Goal: Task Accomplishment & Management: Manage account settings

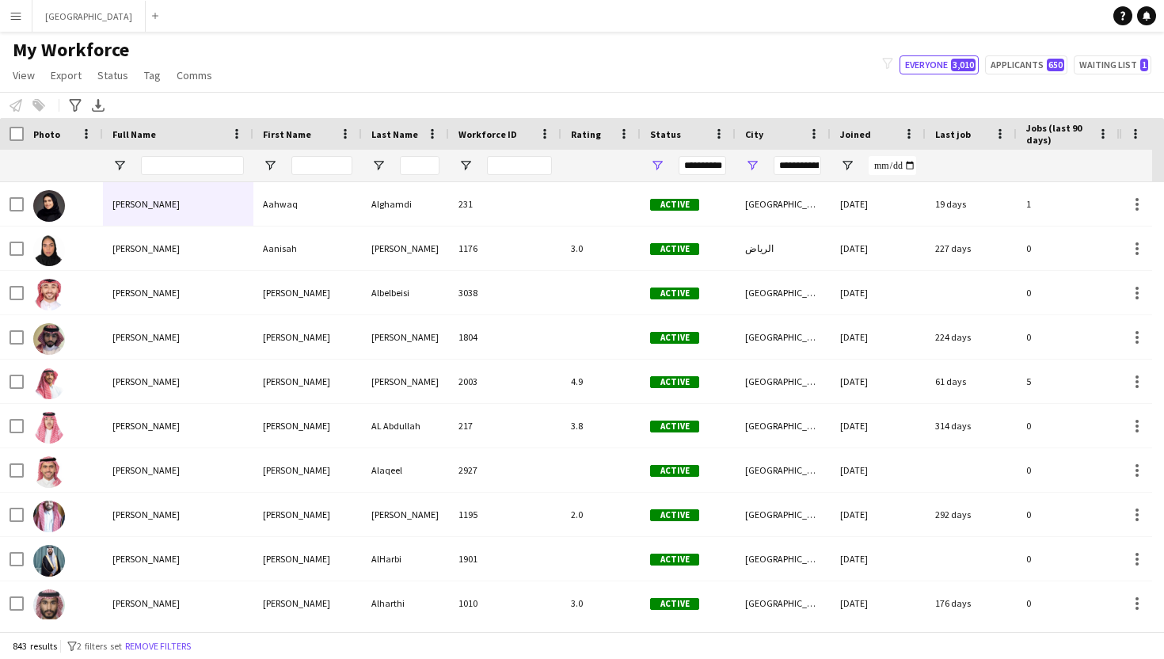
click at [10, 13] on app-icon "Menu" at bounding box center [16, 16] width 13 height 13
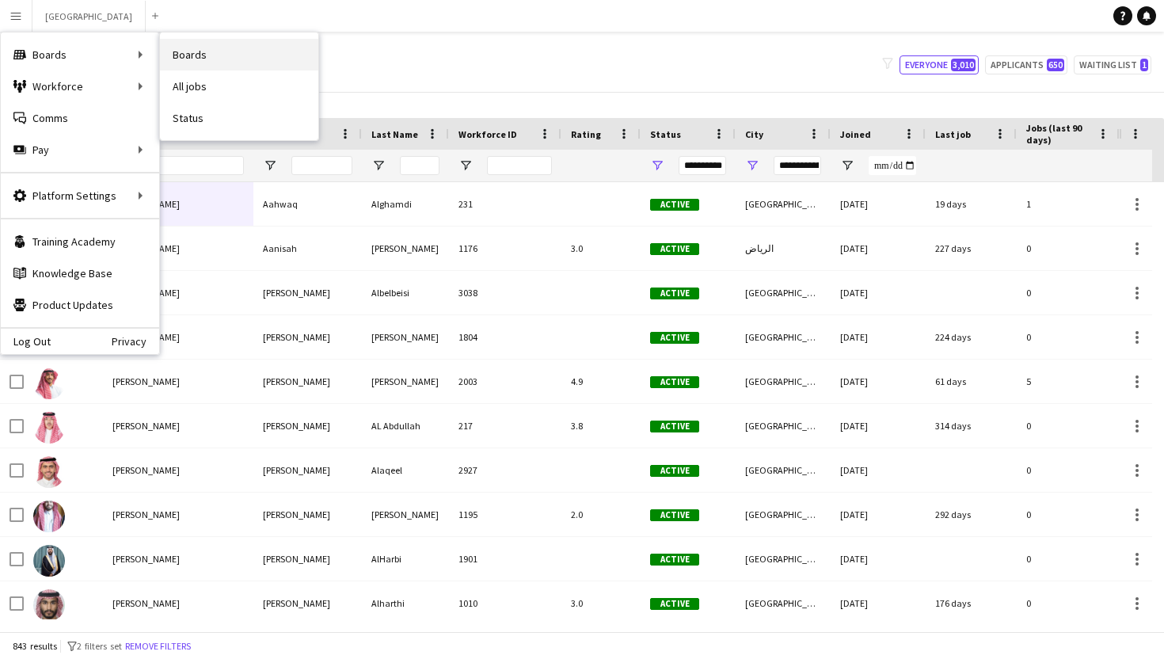
click at [219, 67] on link "Boards" at bounding box center [239, 55] width 158 height 32
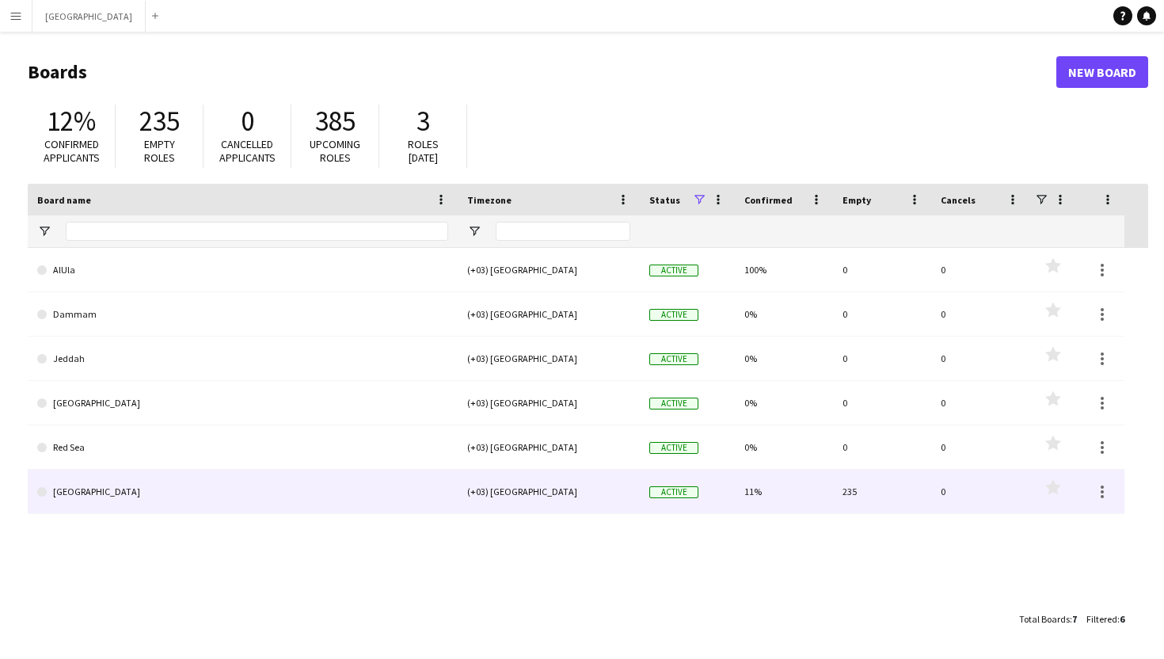
click at [106, 502] on link "[GEOGRAPHIC_DATA]" at bounding box center [242, 492] width 411 height 44
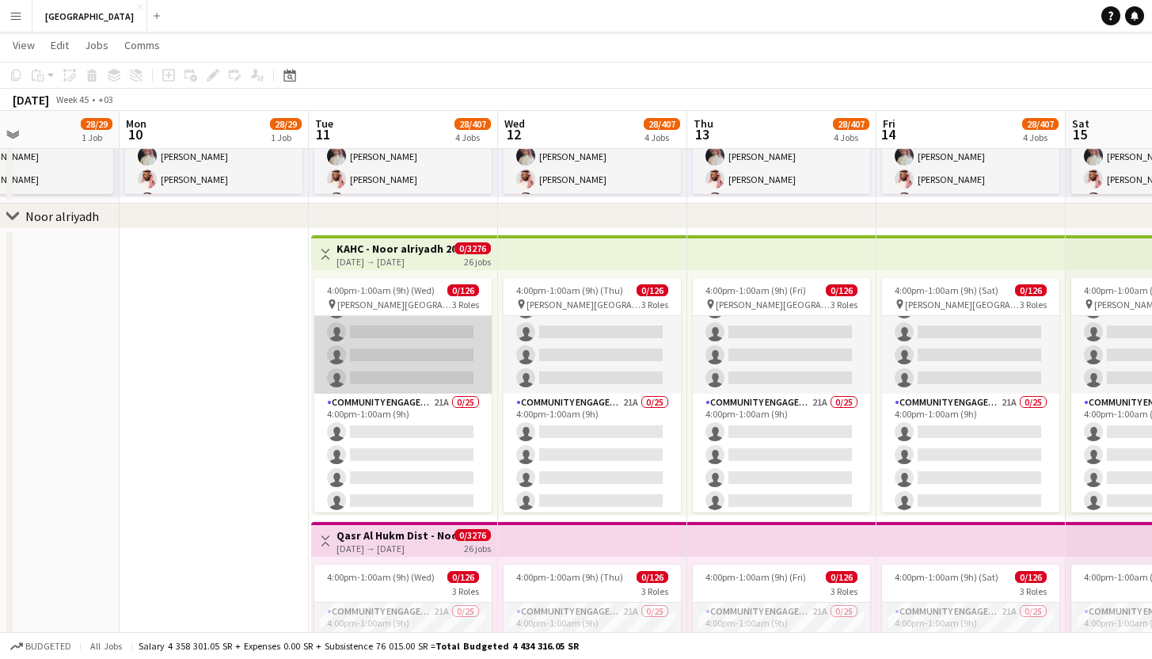
click at [419, 358] on app-card-role "06 Tour Guide 18A 0/16 4:00pm-1:00am (9h) single-neutral-actions single-neutral…" at bounding box center [402, 194] width 177 height 398
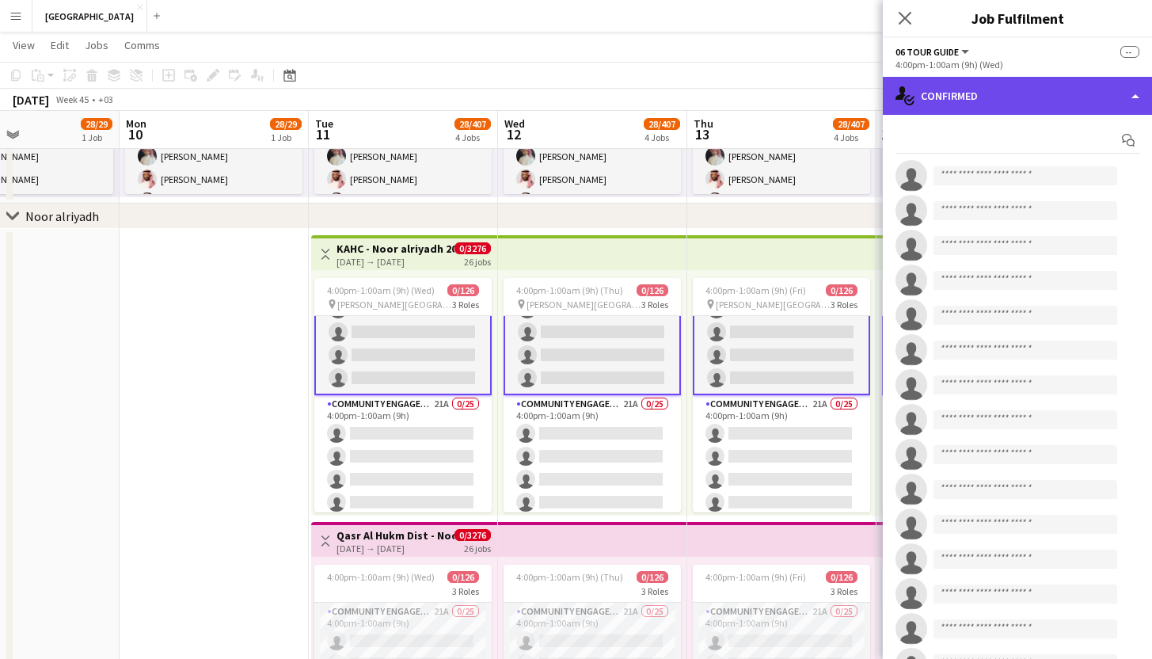
click at [1021, 97] on div "single-neutral-actions-check-2 Confirmed" at bounding box center [1017, 96] width 269 height 38
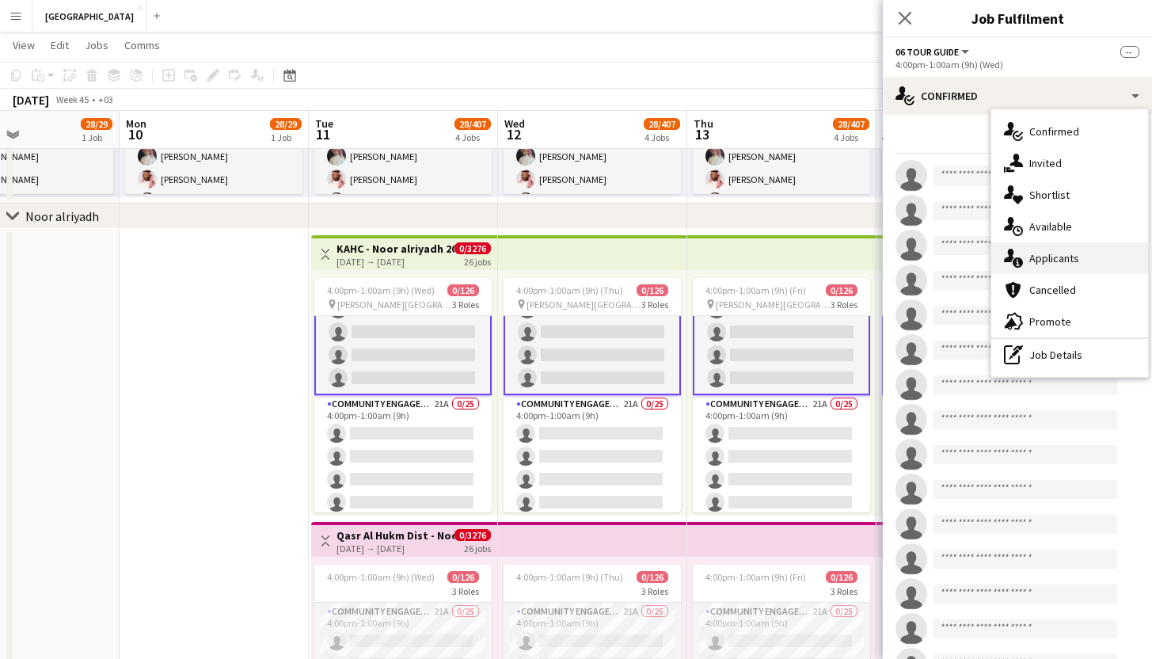
click at [1049, 265] on span "Applicants" at bounding box center [1055, 258] width 50 height 14
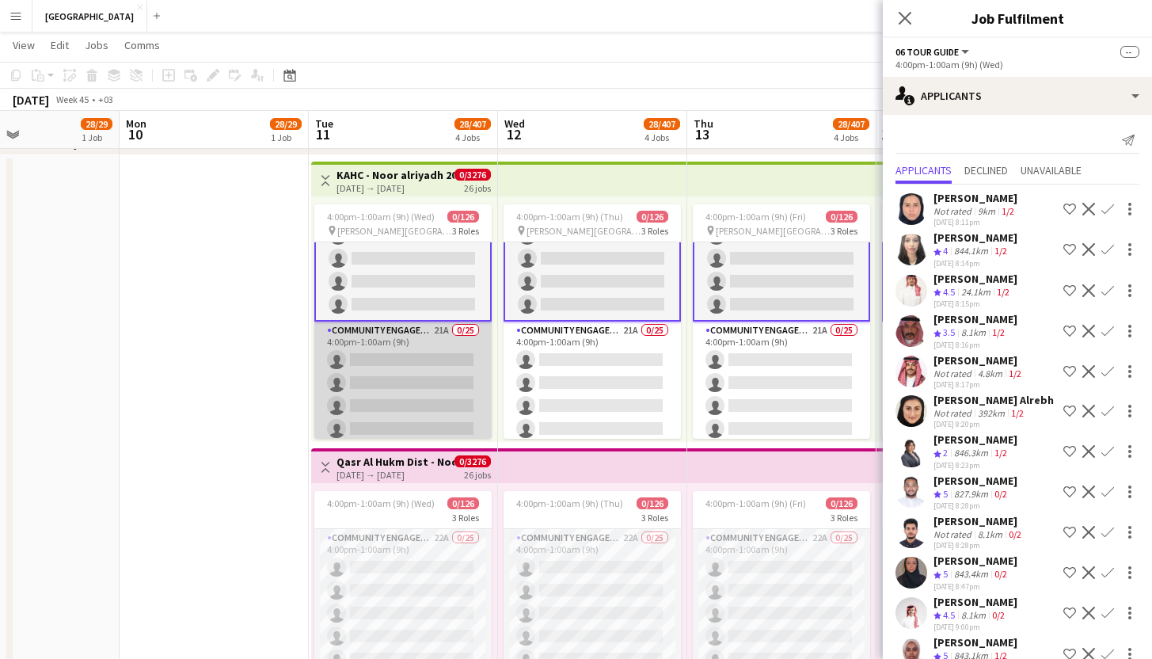
click at [454, 370] on app-card-role "Community Engagement (CE) 21A 0/25 4:00pm-1:00am (9h) single-neutral-actions si…" at bounding box center [402, 624] width 177 height 605
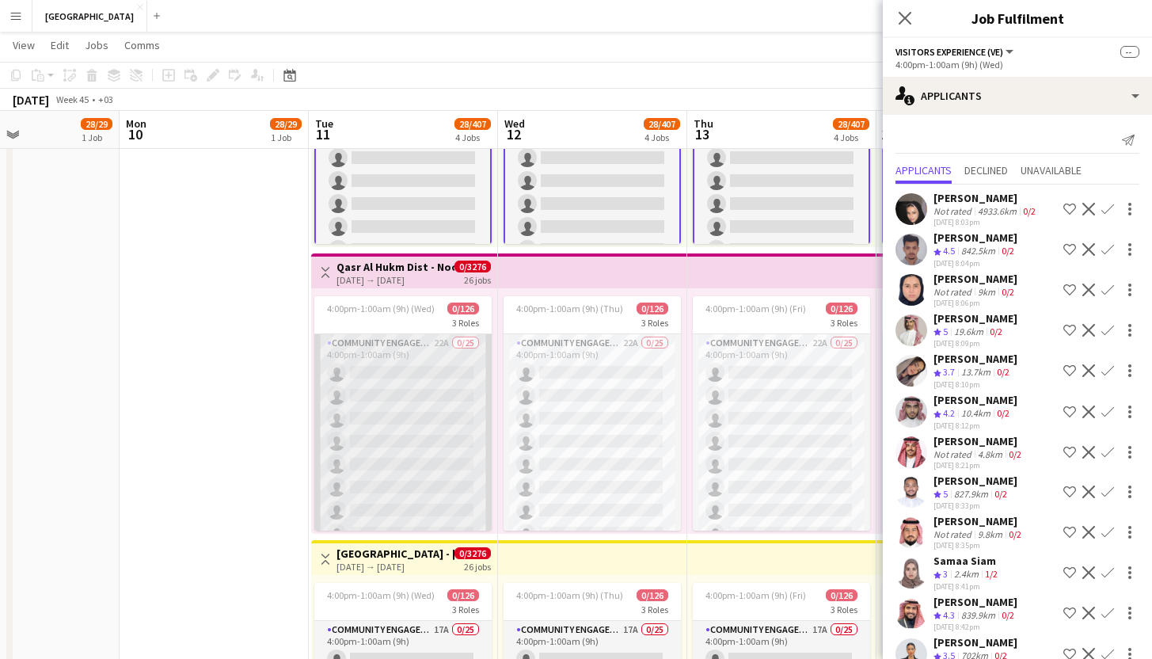
click at [394, 390] on app-card-role "Community Engagement (CE) 22A 0/25 4:00pm-1:00am (9h) single-neutral-actions si…" at bounding box center [402, 636] width 177 height 605
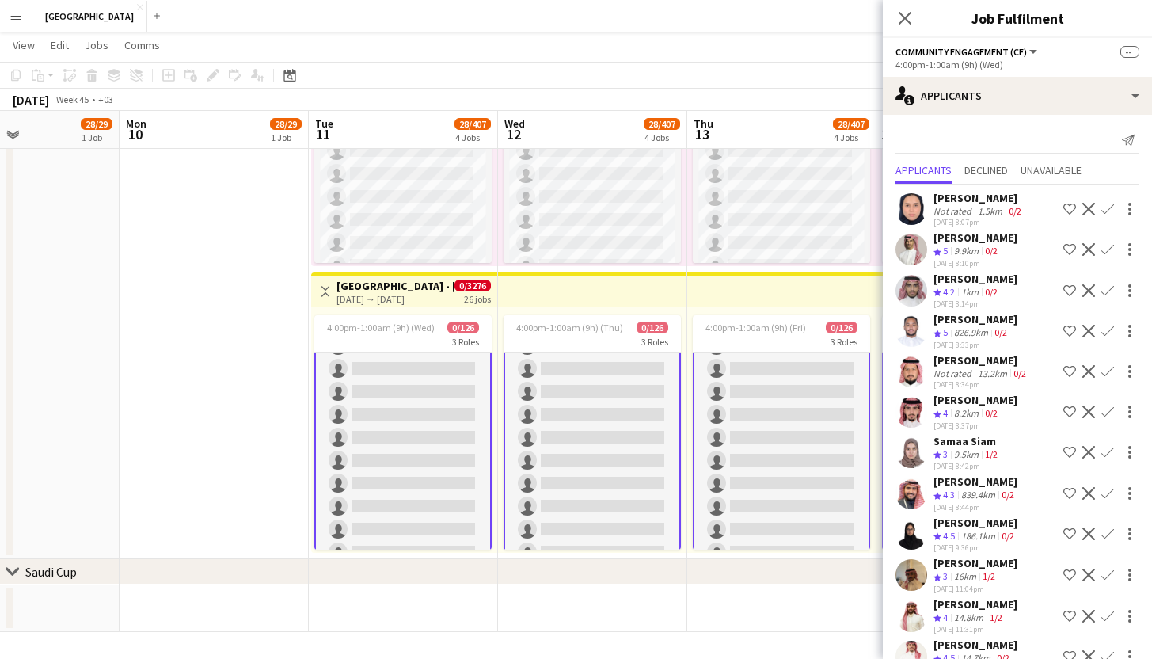
click at [910, 28] on div "Close pop-in" at bounding box center [905, 18] width 44 height 36
click at [904, 14] on icon "Close pop-in" at bounding box center [904, 17] width 15 height 15
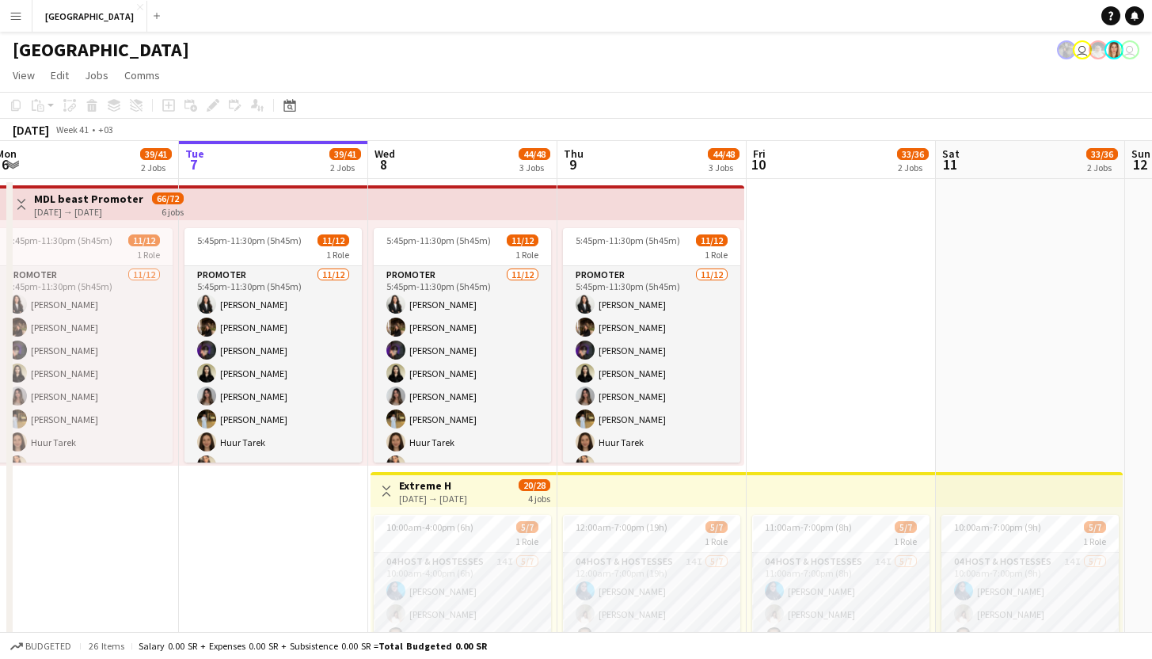
click at [16, 17] on app-icon "Menu" at bounding box center [16, 16] width 13 height 13
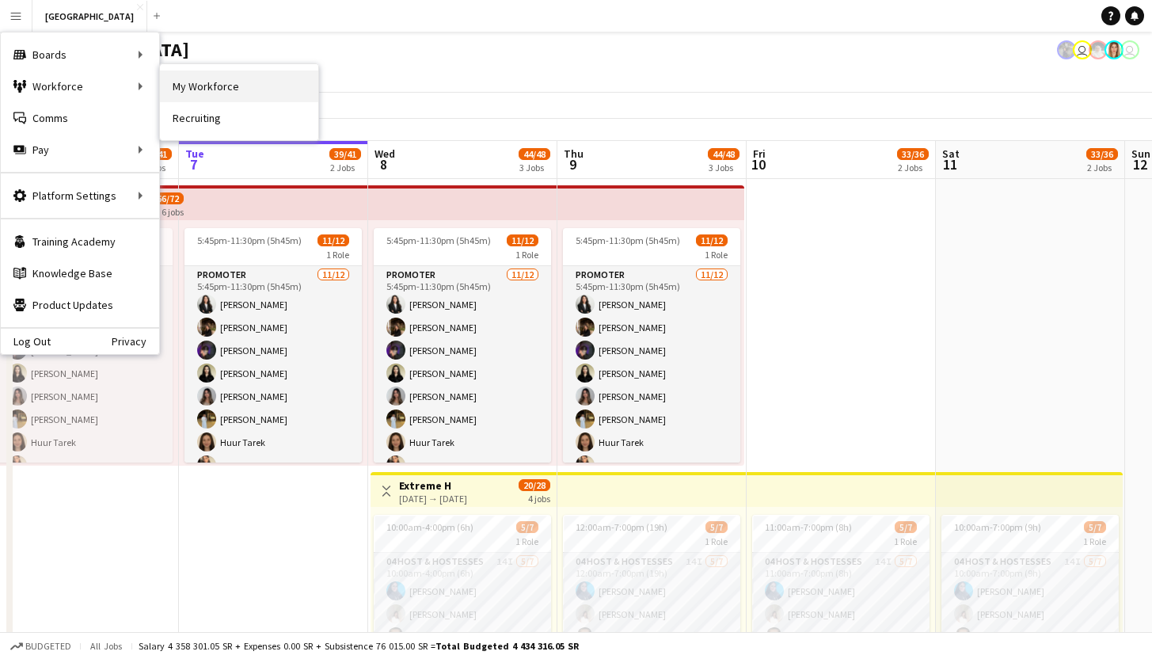
click at [201, 84] on link "My Workforce" at bounding box center [239, 86] width 158 height 32
